Goal: Check status: Check status

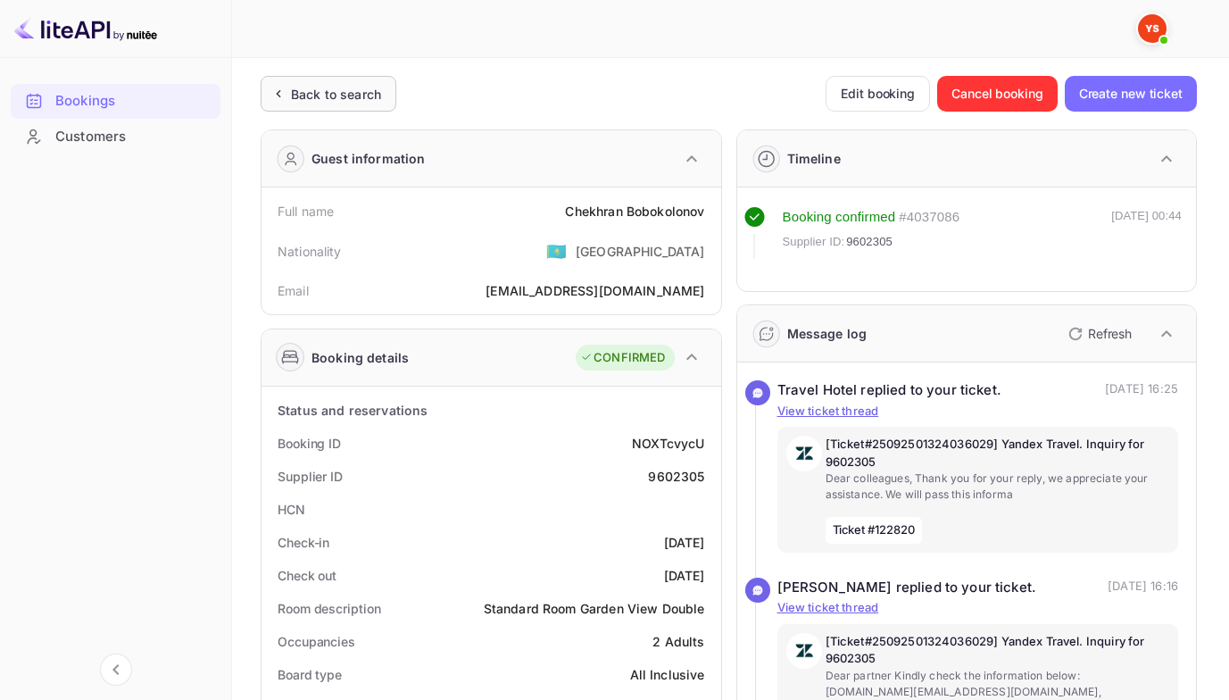
click at [321, 108] on div "Back to search" at bounding box center [329, 94] width 136 height 36
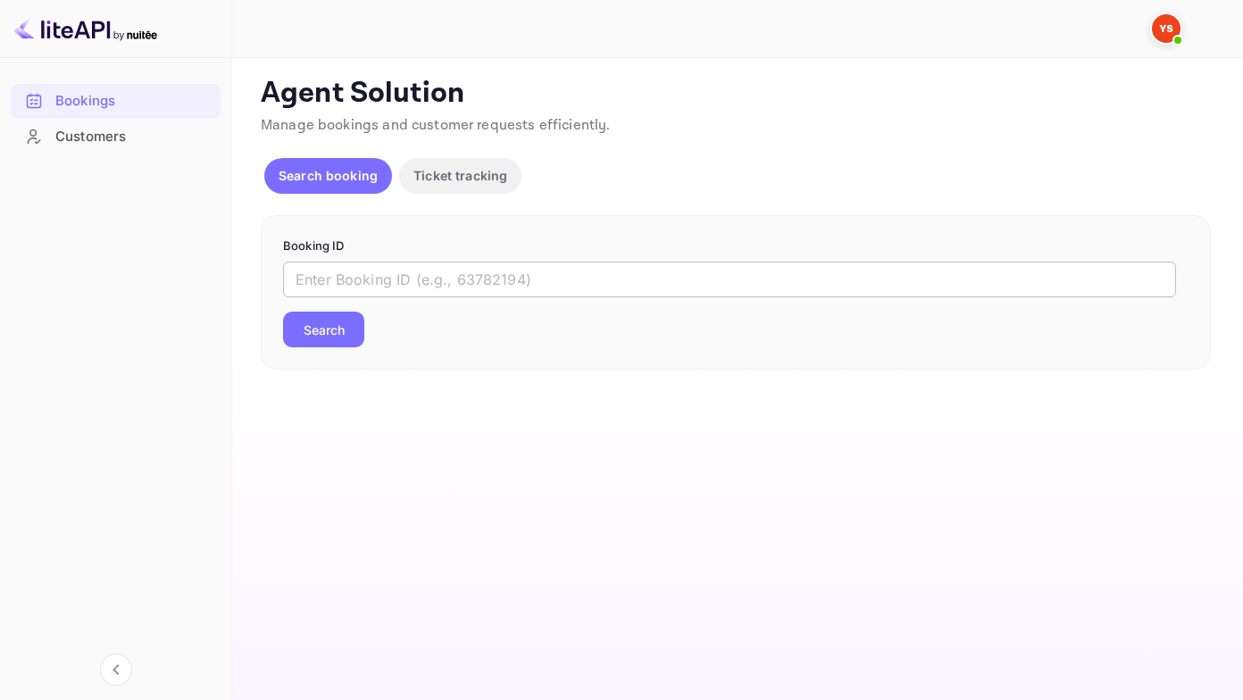
click at [381, 279] on input "text" at bounding box center [729, 280] width 893 height 36
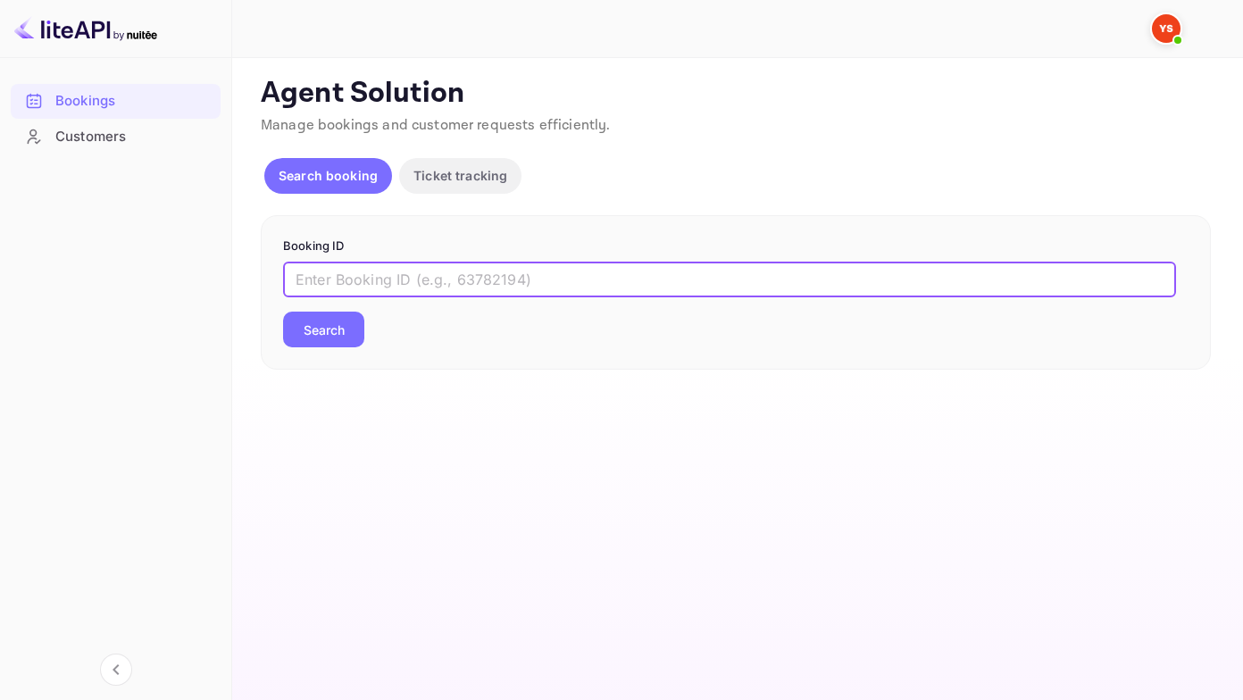
paste input "9526730"
click at [283, 312] on button "Search" at bounding box center [323, 330] width 81 height 36
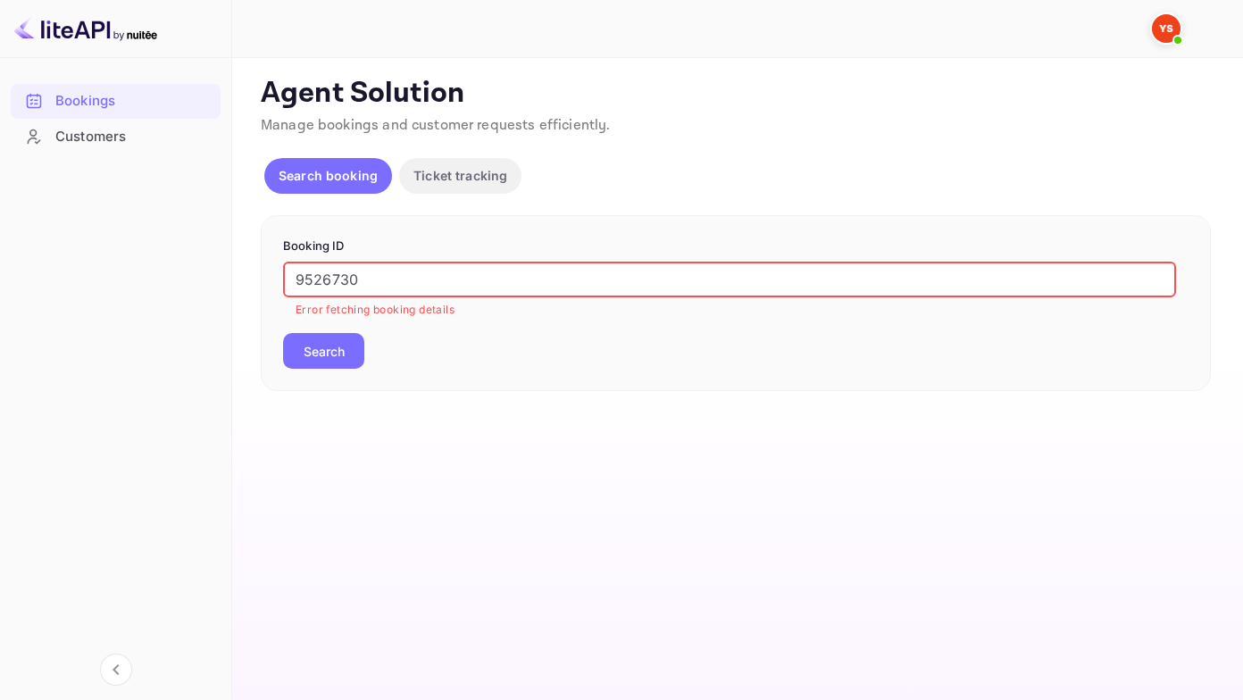
click at [299, 282] on input "9526730" at bounding box center [729, 280] width 893 height 36
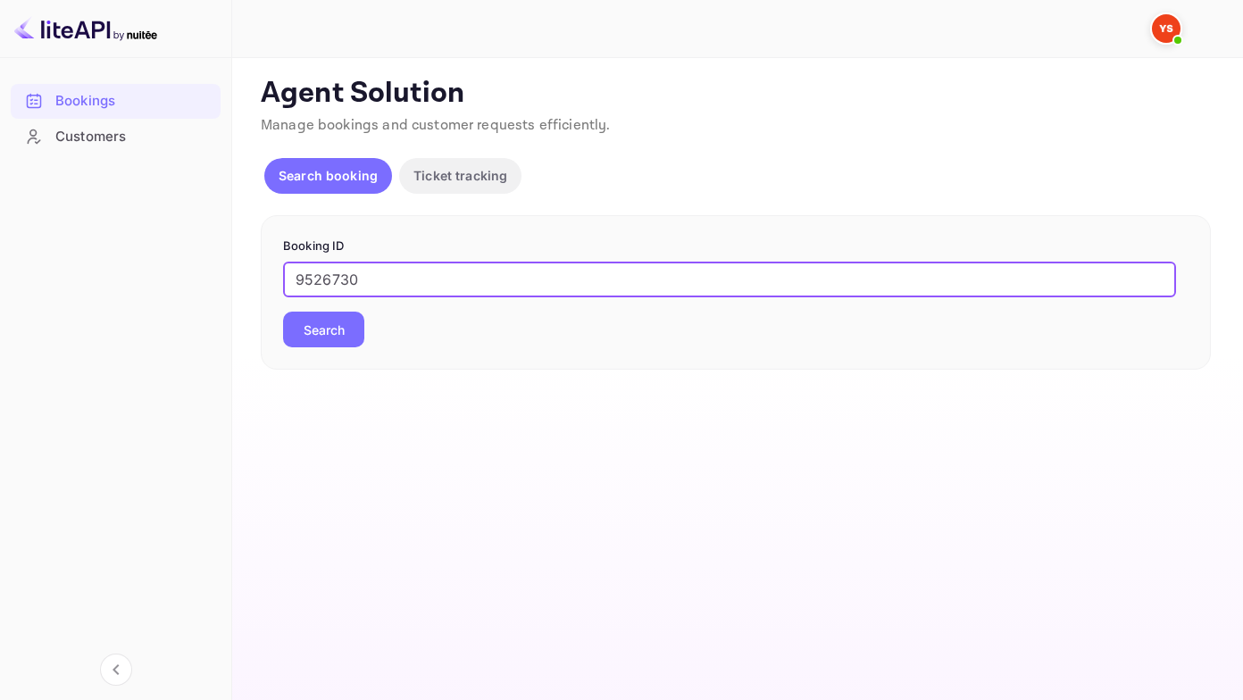
type input "9526730"
click at [283, 312] on button "Search" at bounding box center [323, 330] width 81 height 36
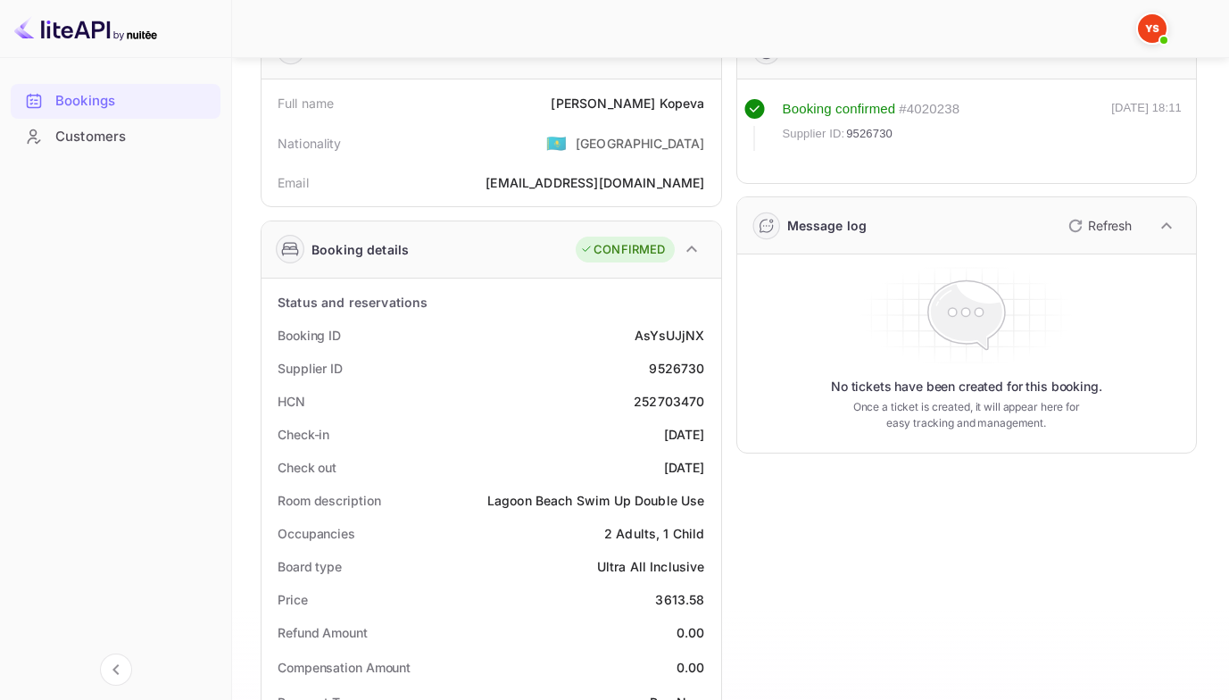
scroll to position [89, 0]
